Goal: Task Accomplishment & Management: Complete application form

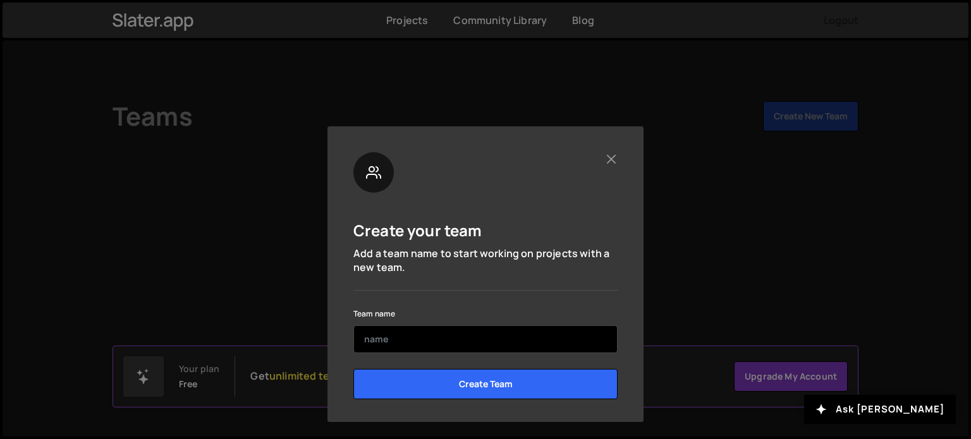
click at [449, 341] on input "text" at bounding box center [485, 340] width 264 height 28
type input "ُ"
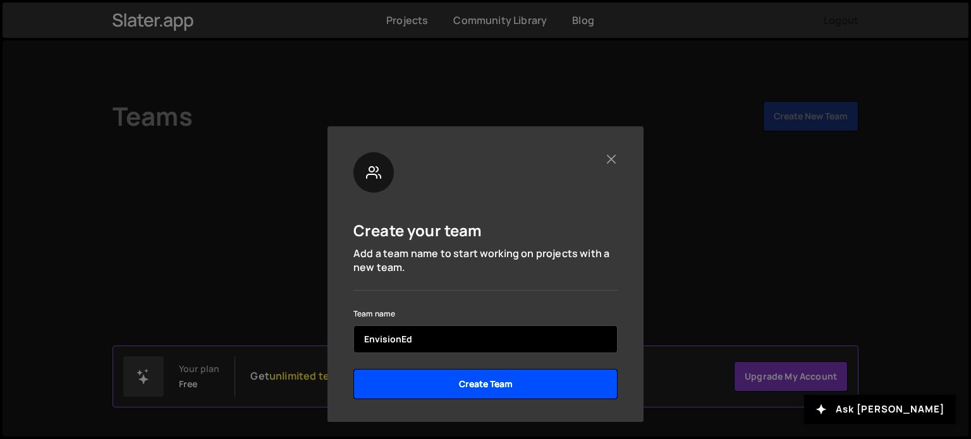
type input "EnvisionEd"
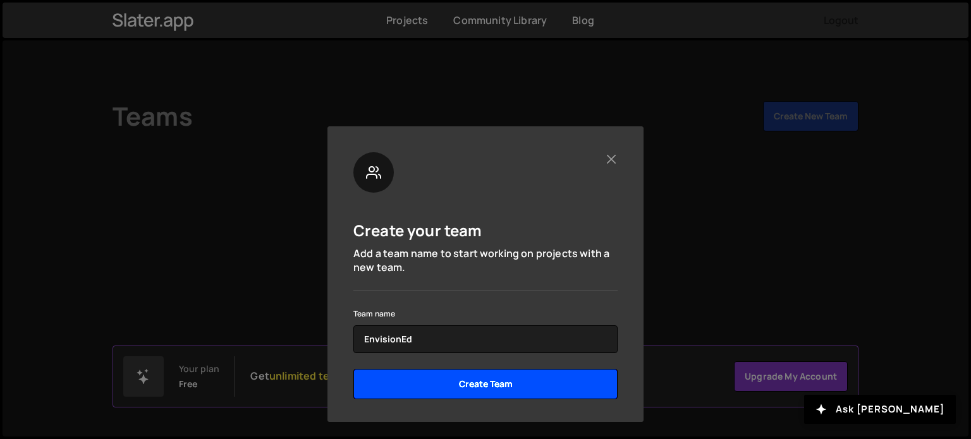
click at [448, 377] on input "Create Team" at bounding box center [485, 384] width 264 height 30
